Goal: Transaction & Acquisition: Purchase product/service

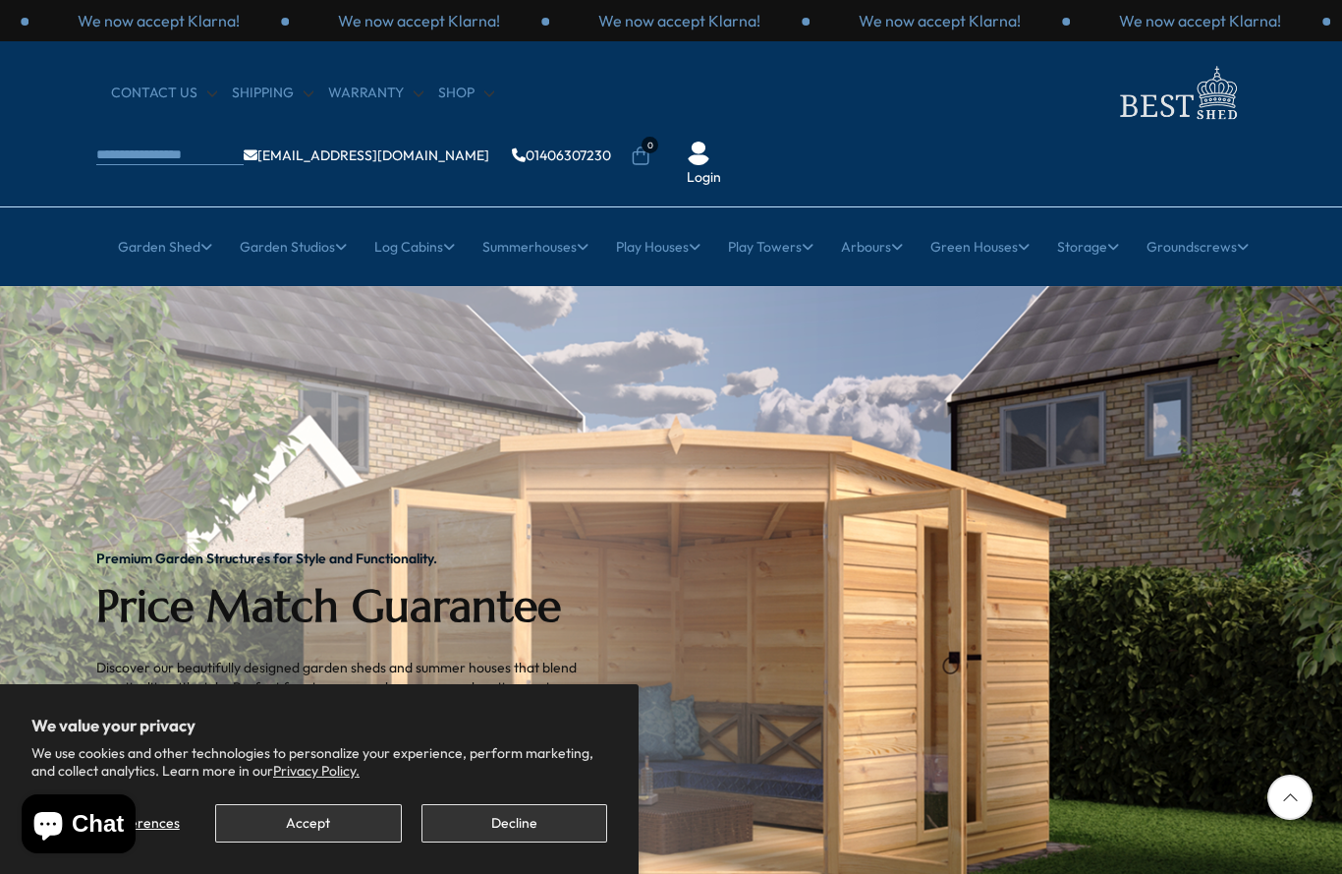
click at [371, 828] on button "Accept" at bounding box center [308, 823] width 186 height 38
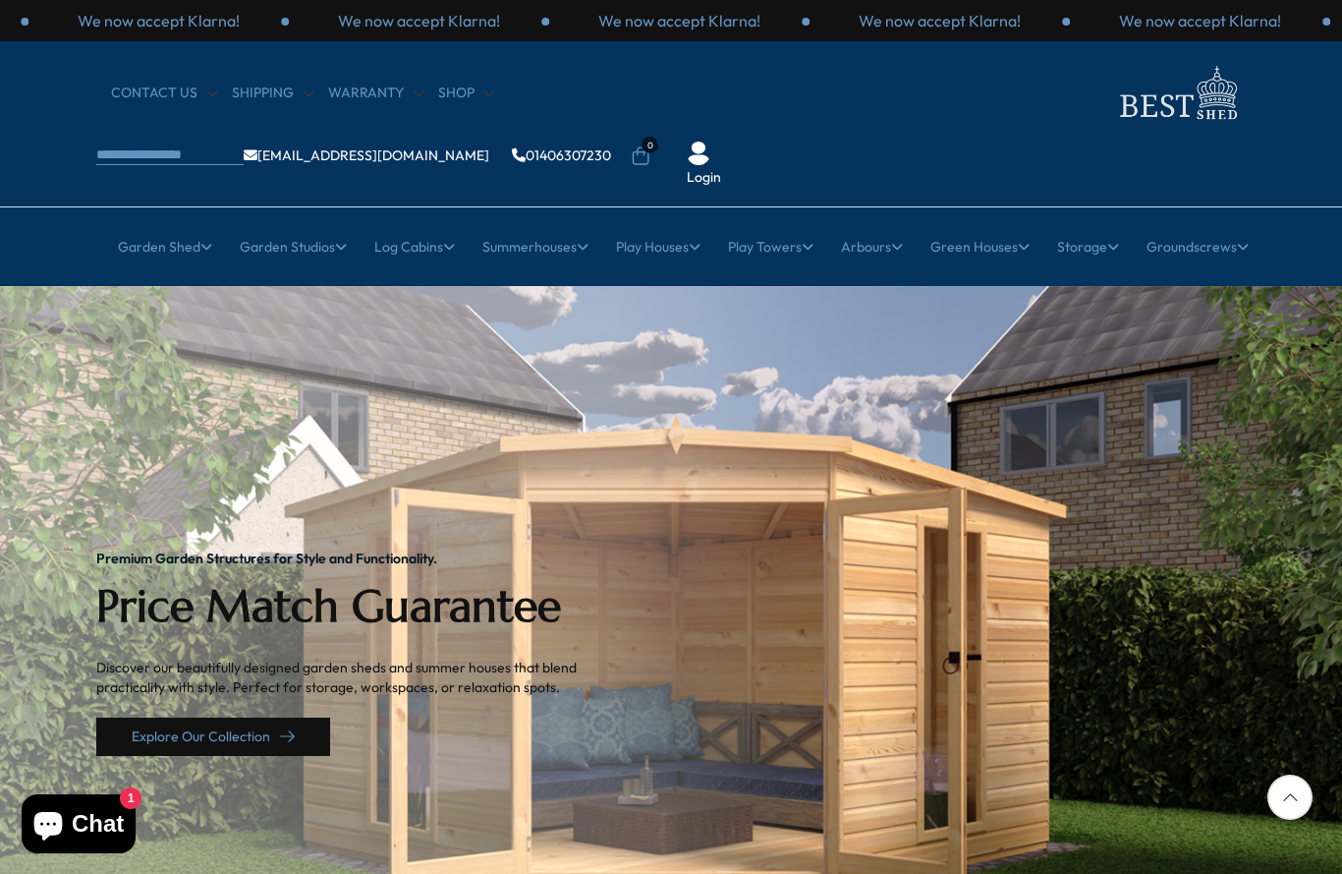
click at [164, 717] on link "Explore Our Collection" at bounding box center [213, 736] width 234 height 38
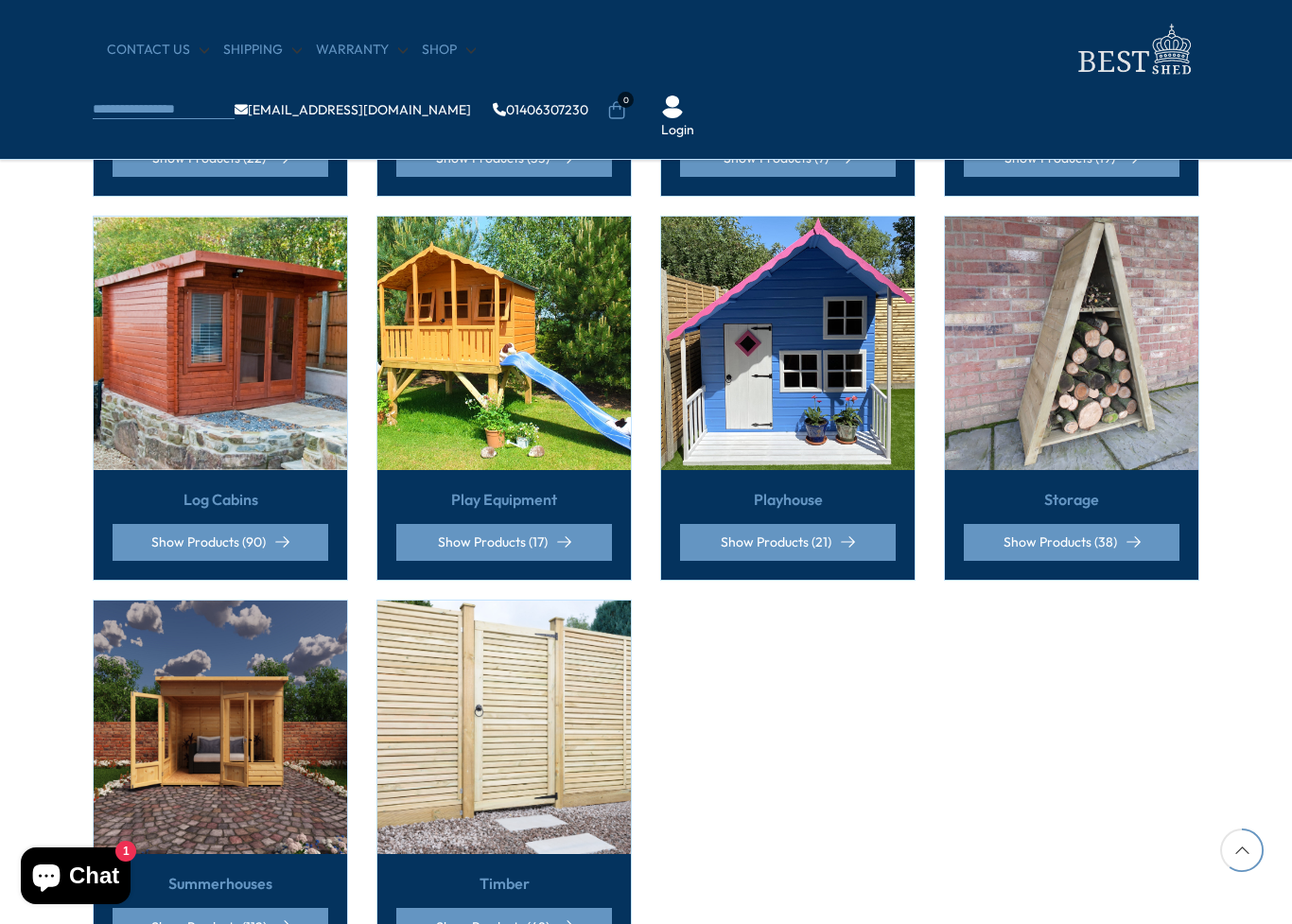
scroll to position [1160, 0]
click at [268, 321] on img at bounding box center [220, 344] width 253 height 253
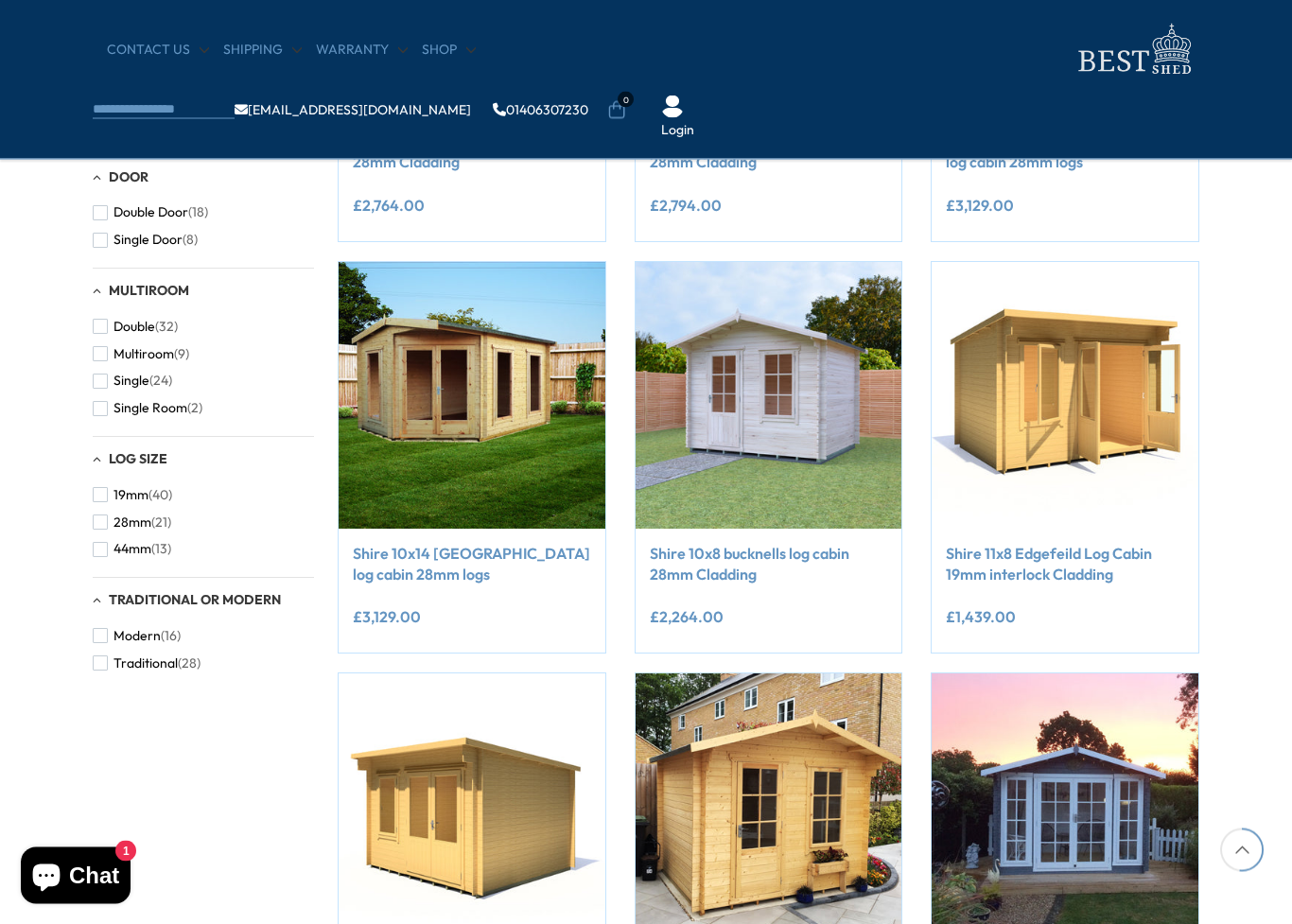
scroll to position [1037, 0]
click at [1241, 322] on div "Filters 90 products viewed" at bounding box center [646, 225] width 1292 height 1841
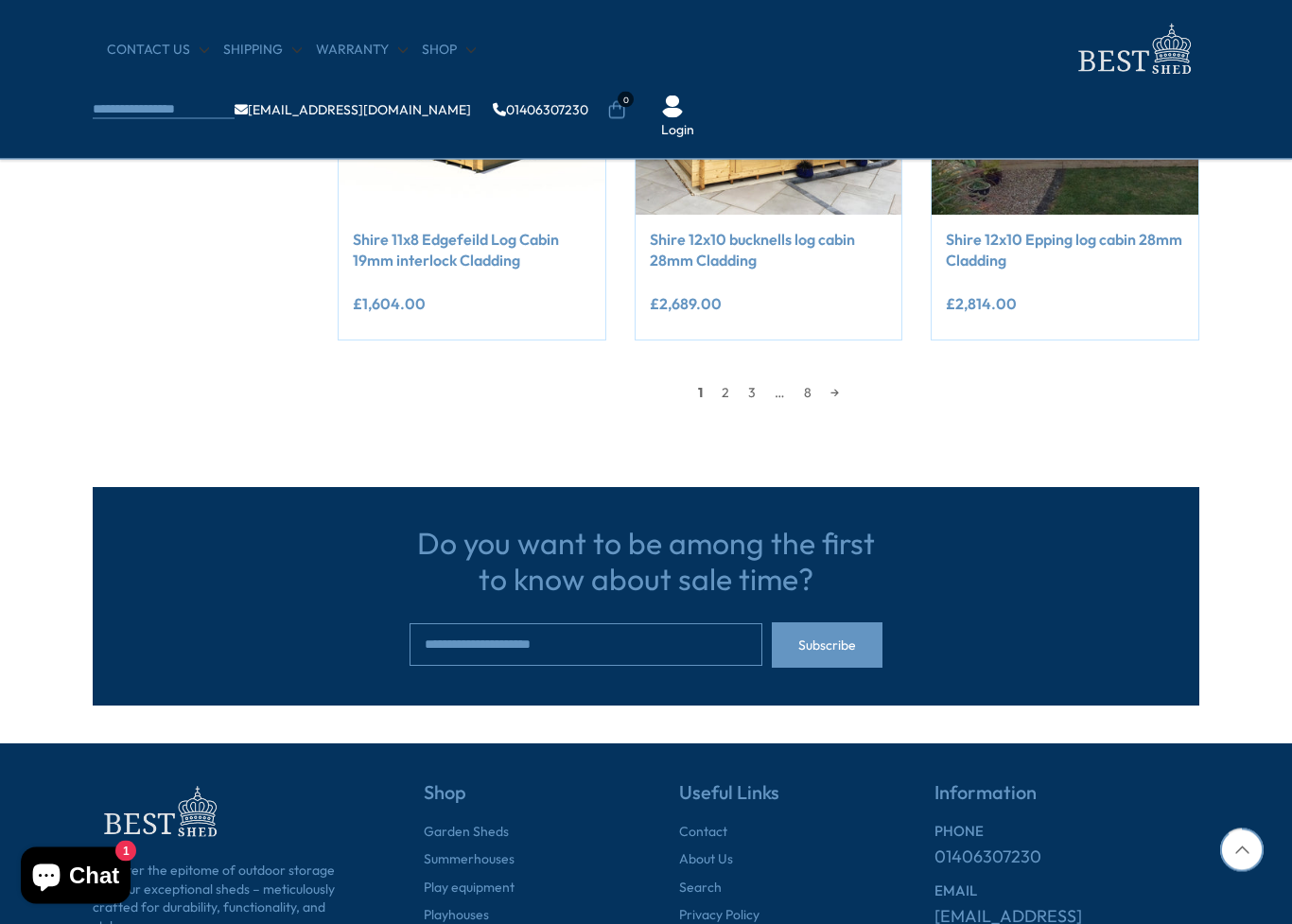
scroll to position [1801, 0]
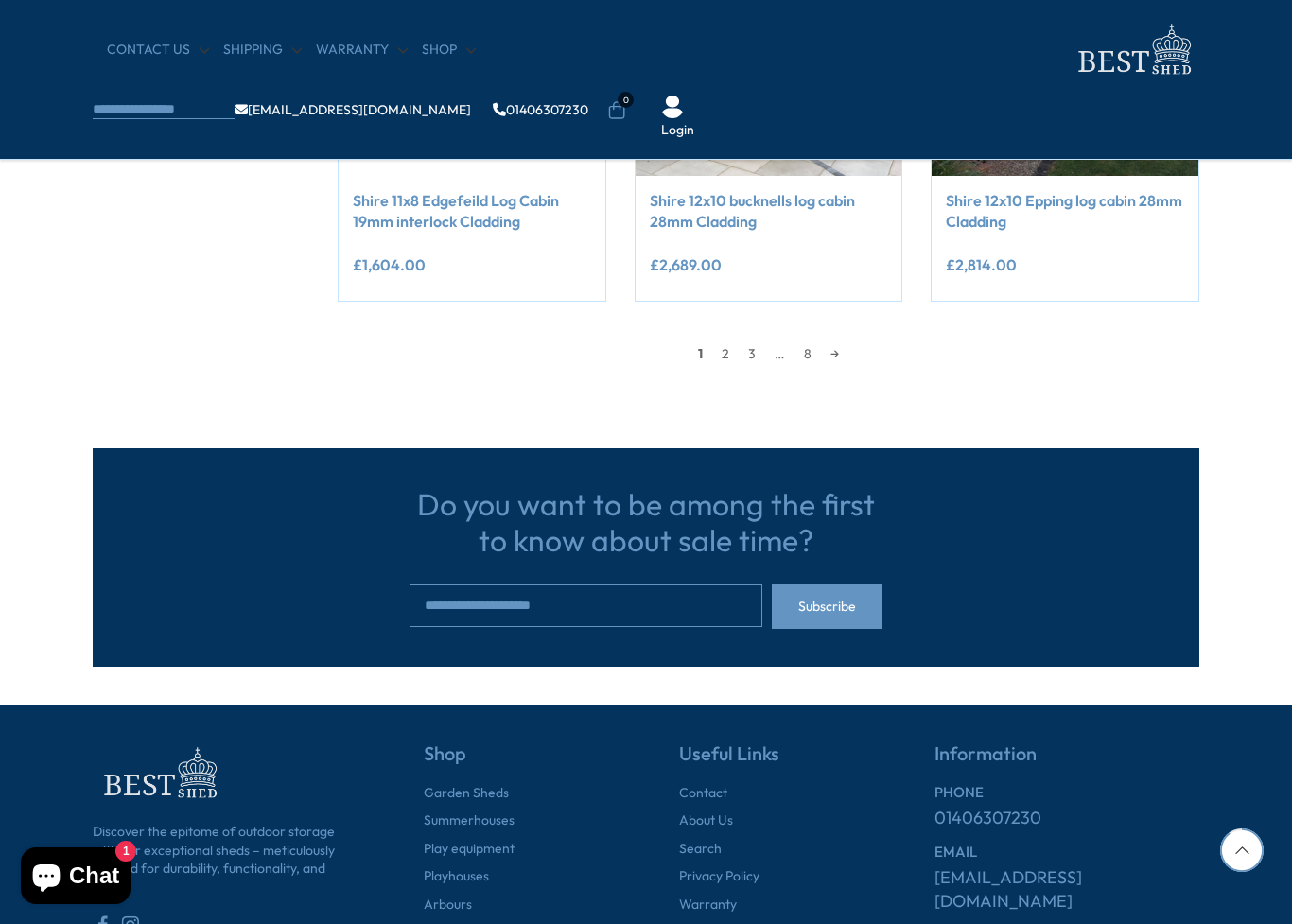
click at [736, 346] on link "2" at bounding box center [726, 353] width 27 height 28
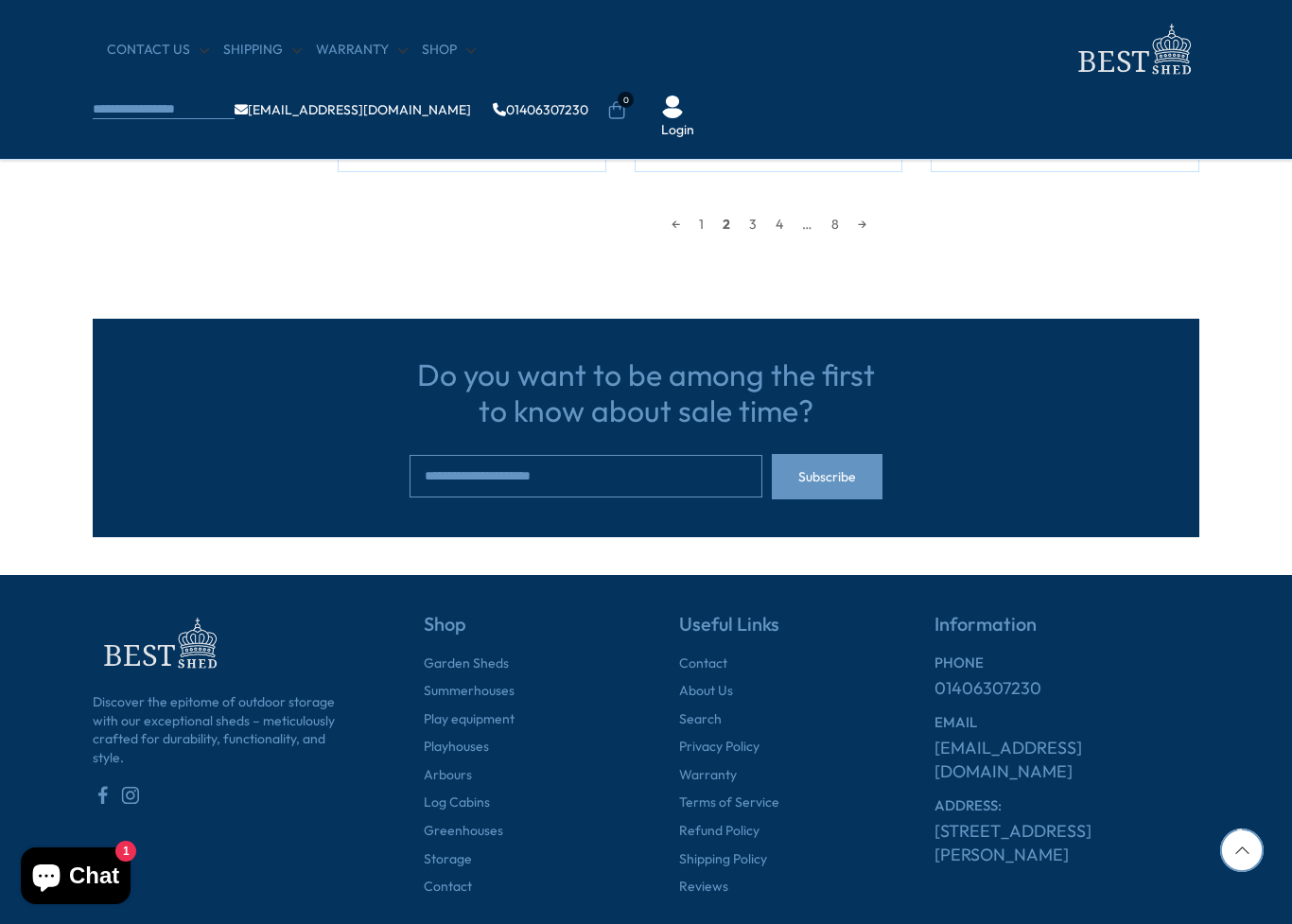
scroll to position [2012, 0]
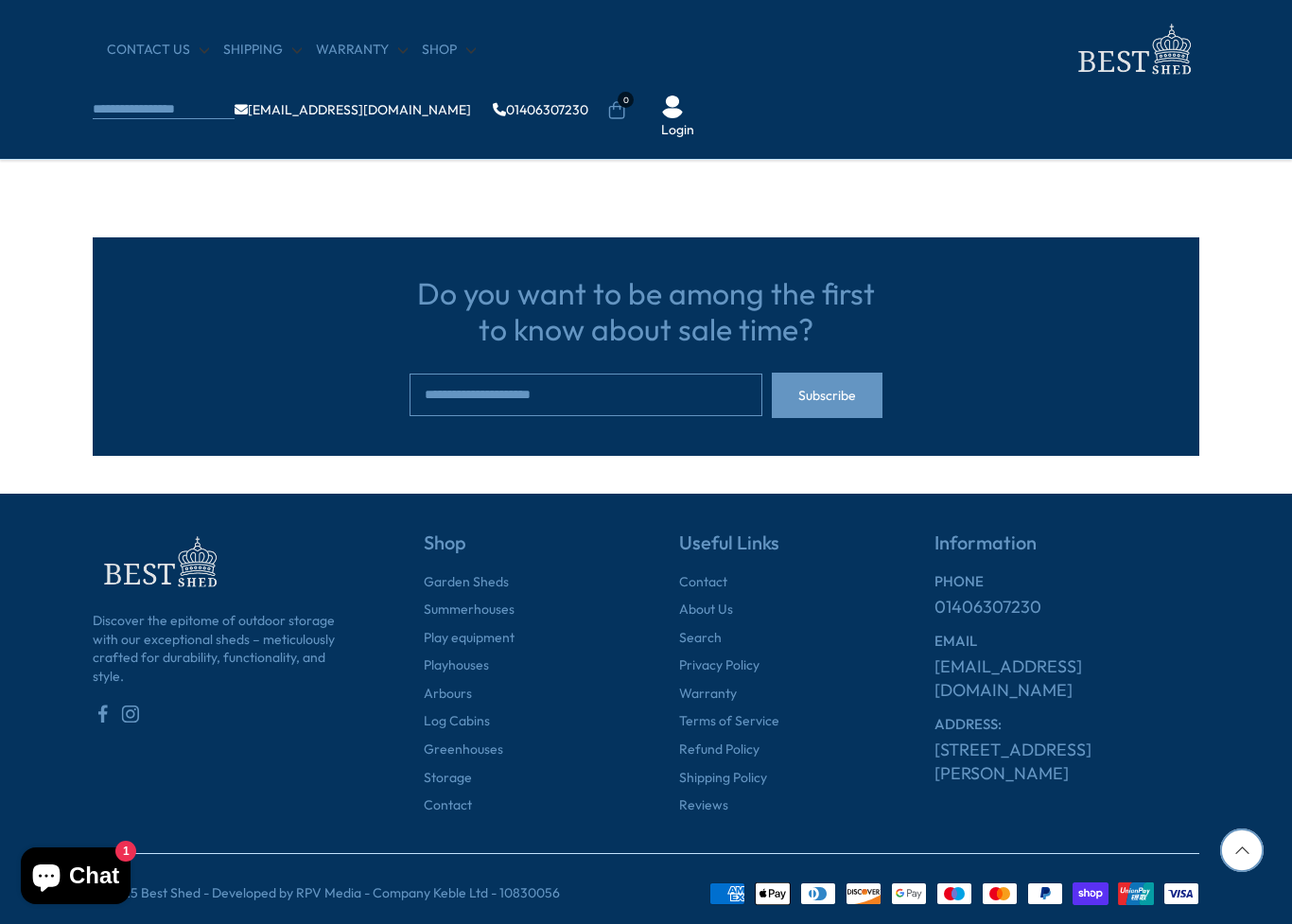
click at [755, 129] on link "3" at bounding box center [753, 142] width 27 height 28
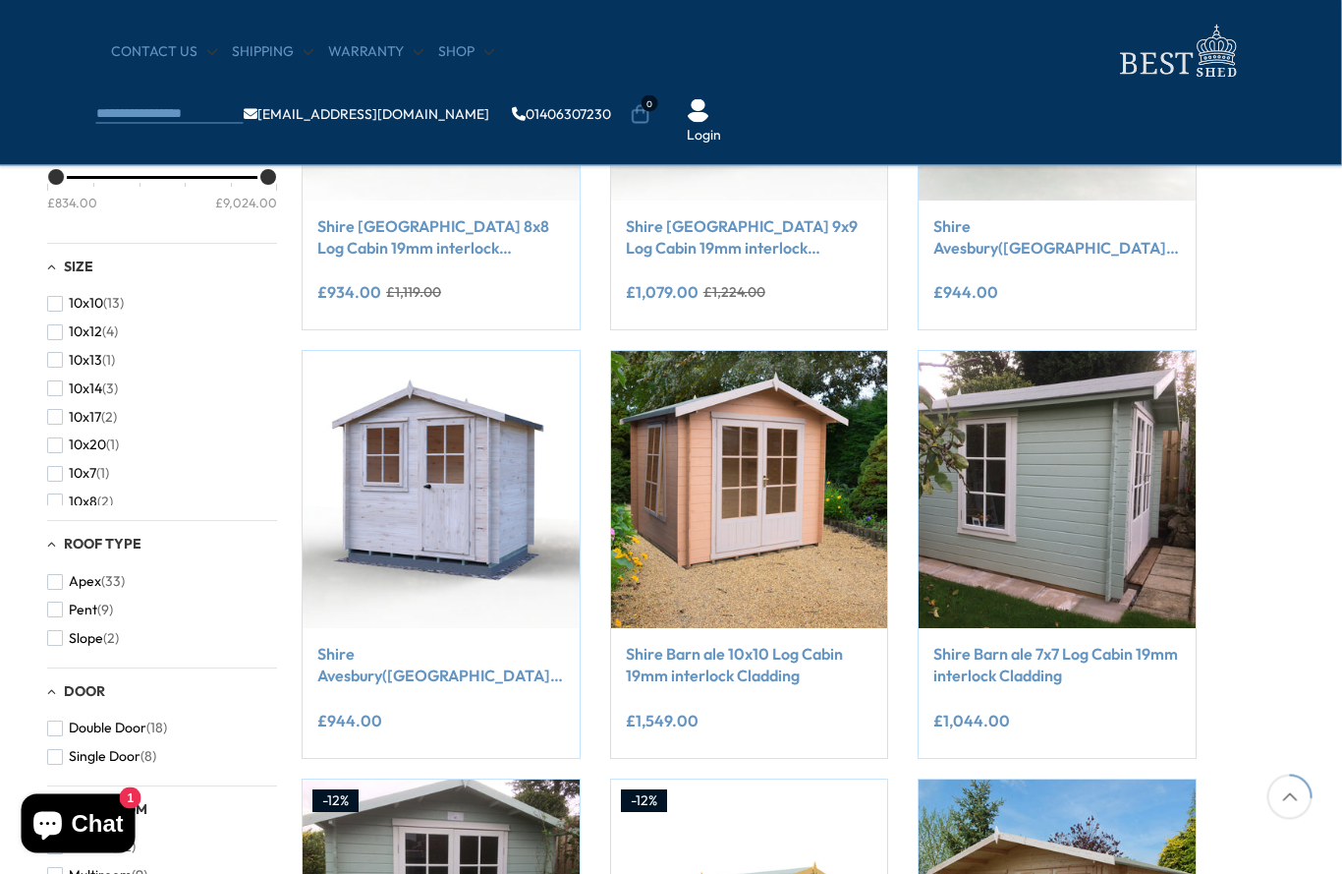
scroll to position [562, 49]
